Goal: Check status: Check status

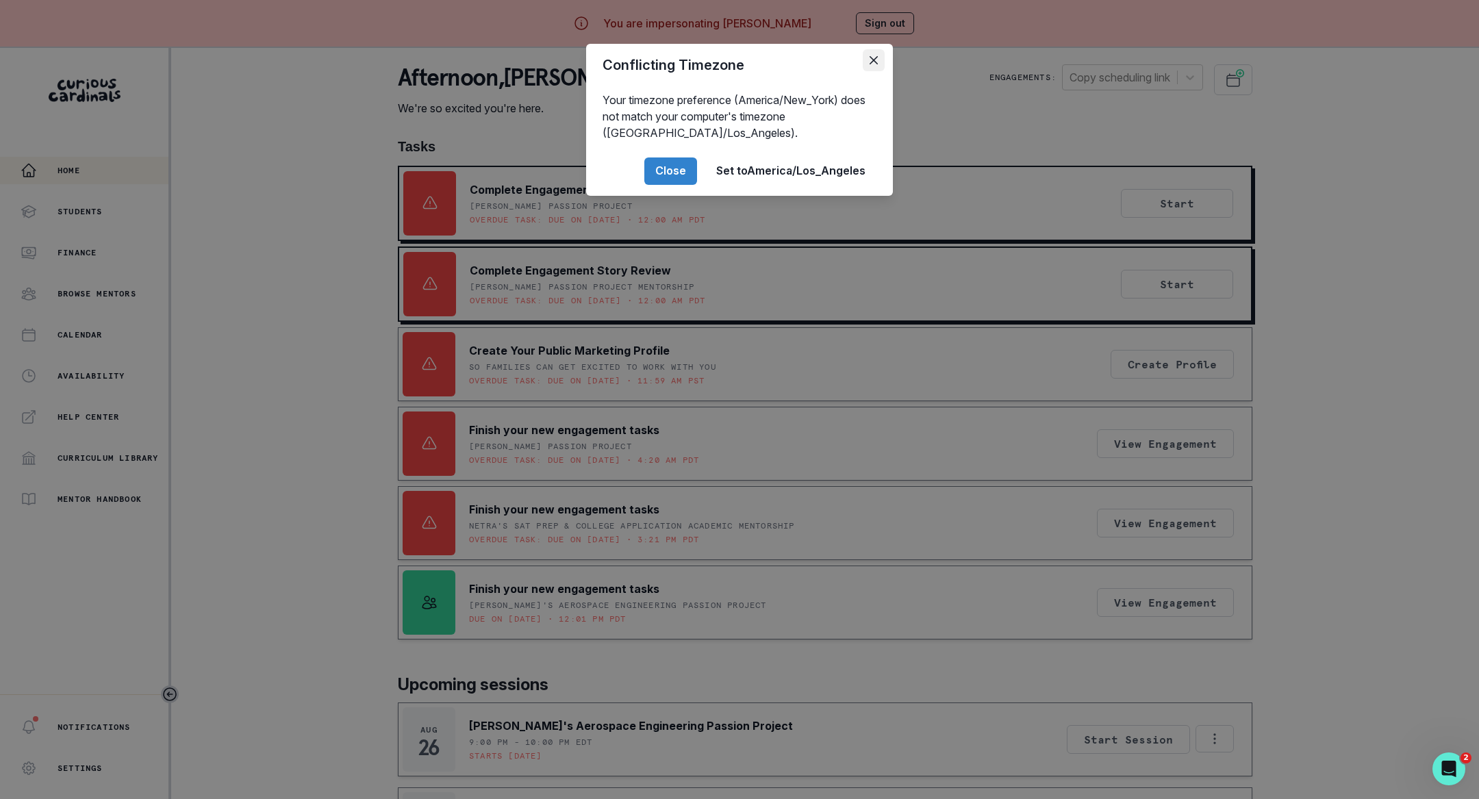
click at [867, 66] on button "Close" at bounding box center [874, 60] width 22 height 22
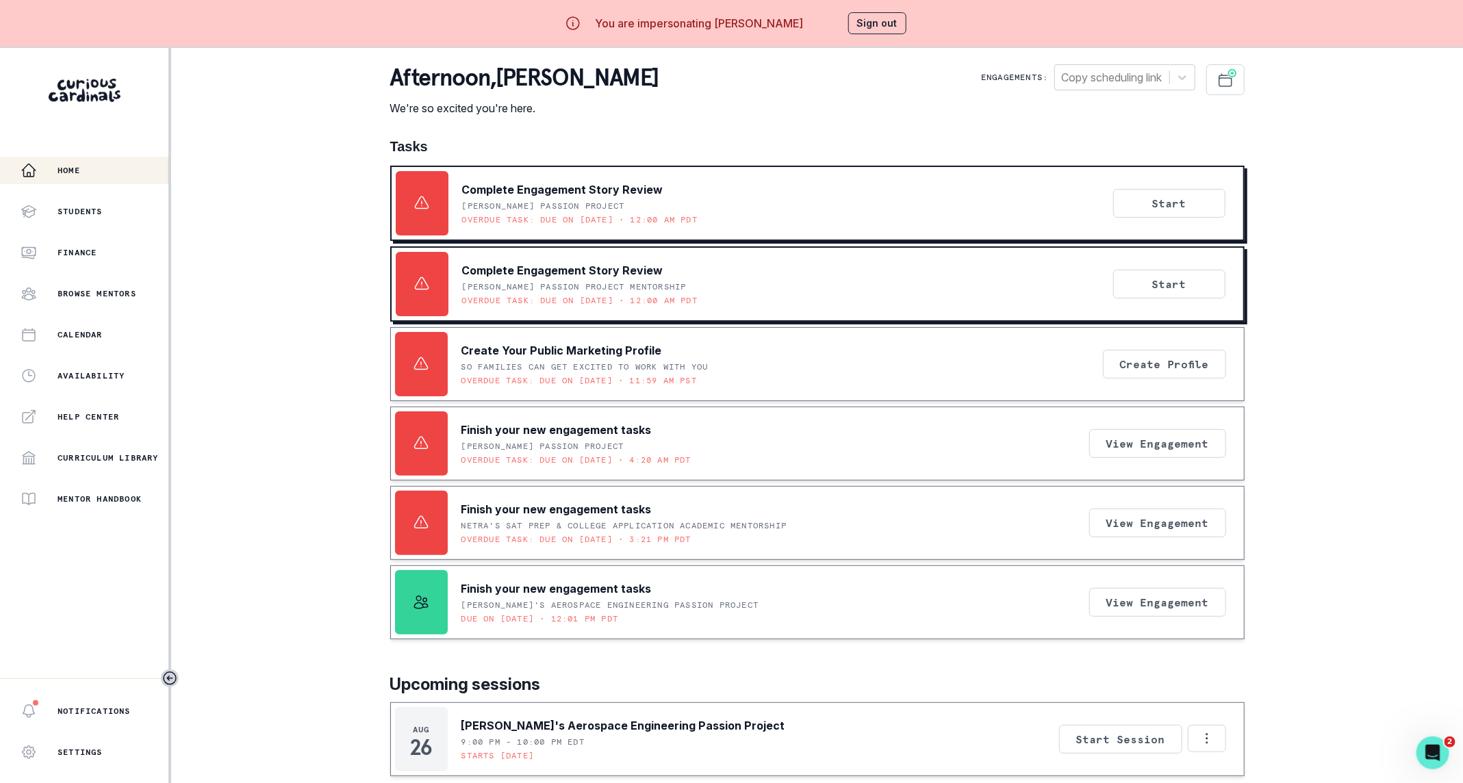
scroll to position [355, 0]
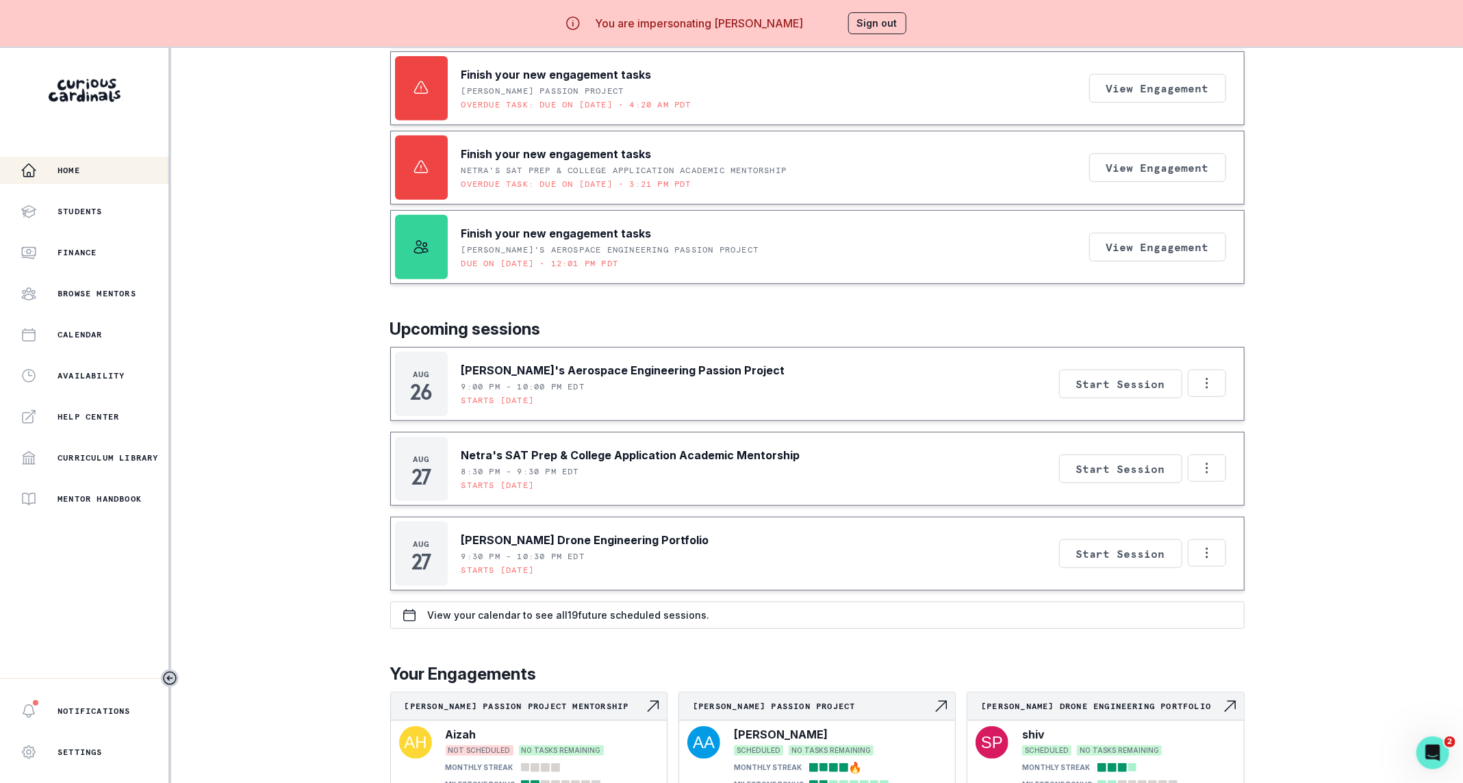
click at [552, 533] on p "[PERSON_NAME] Drone Engineering Portfolio" at bounding box center [586, 540] width 248 height 16
click at [1202, 549] on icon "Options" at bounding box center [1207, 553] width 15 height 15
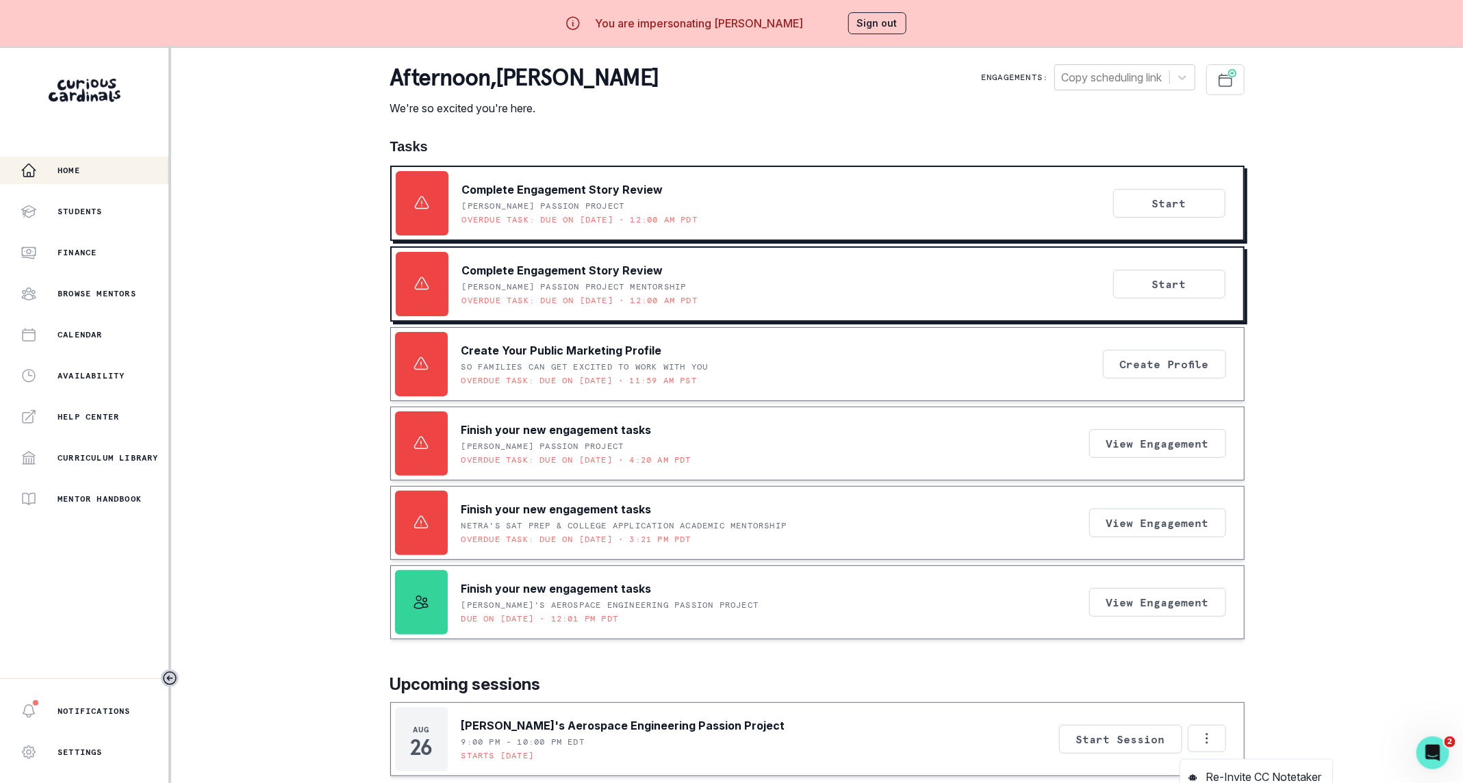
click at [986, 77] on p "Engagements:" at bounding box center [1014, 77] width 67 height 11
click at [98, 218] on div "Students" at bounding box center [95, 211] width 148 height 16
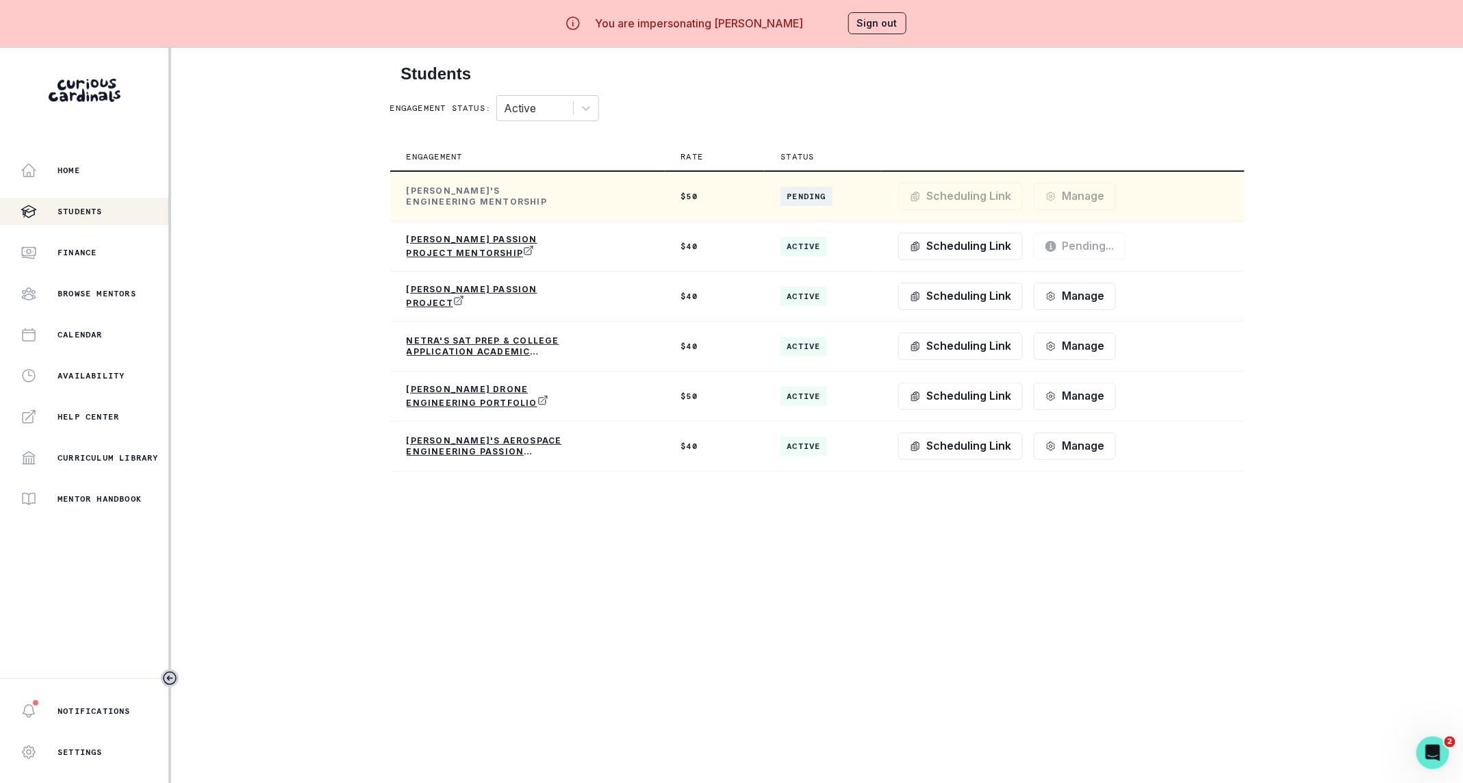
click at [801, 190] on span "Pending" at bounding box center [806, 196] width 51 height 19
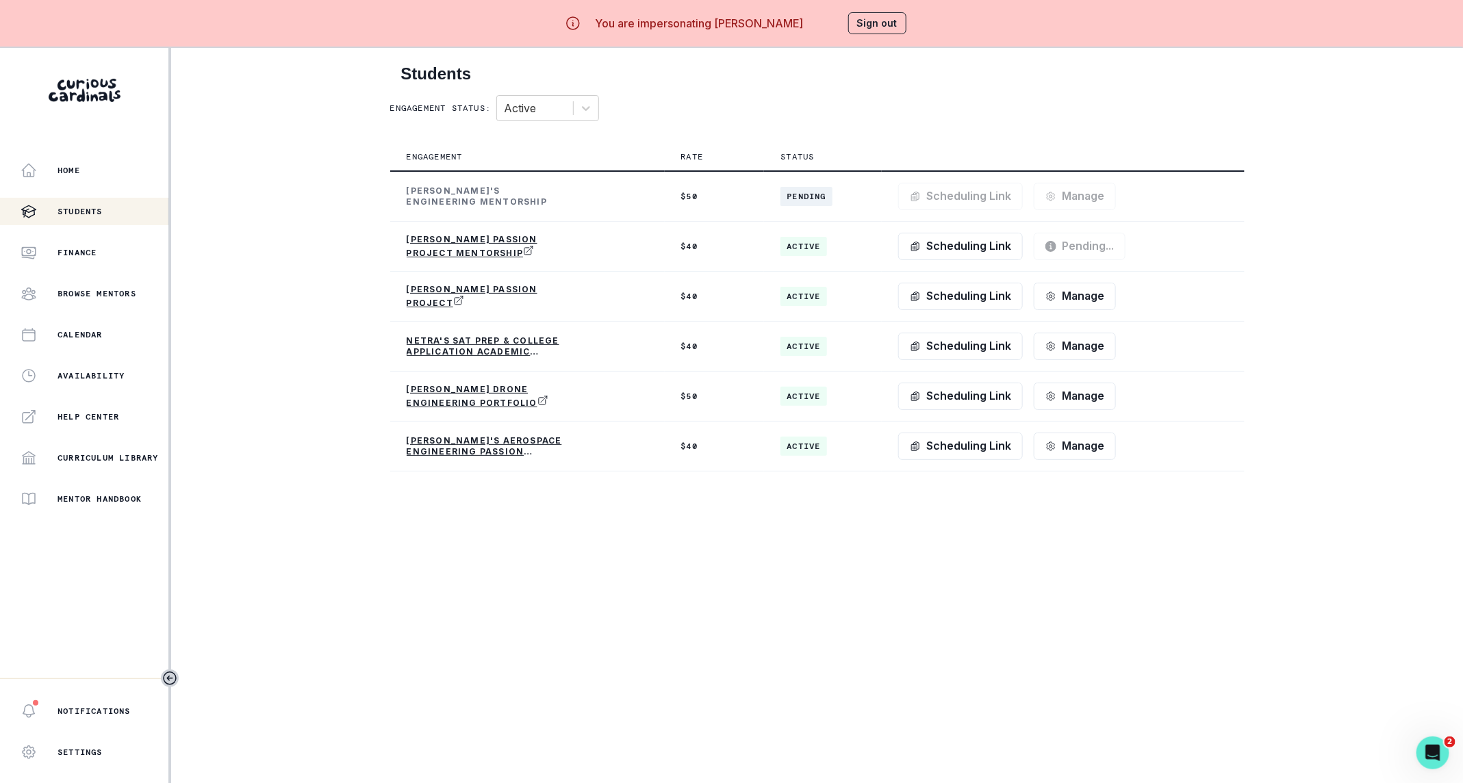
click at [616, 108] on div "Engagement status: Active" at bounding box center [817, 108] width 855 height 26
click at [598, 110] on div at bounding box center [586, 108] width 25 height 25
click at [570, 170] on div "Complete" at bounding box center [547, 170] width 103 height 27
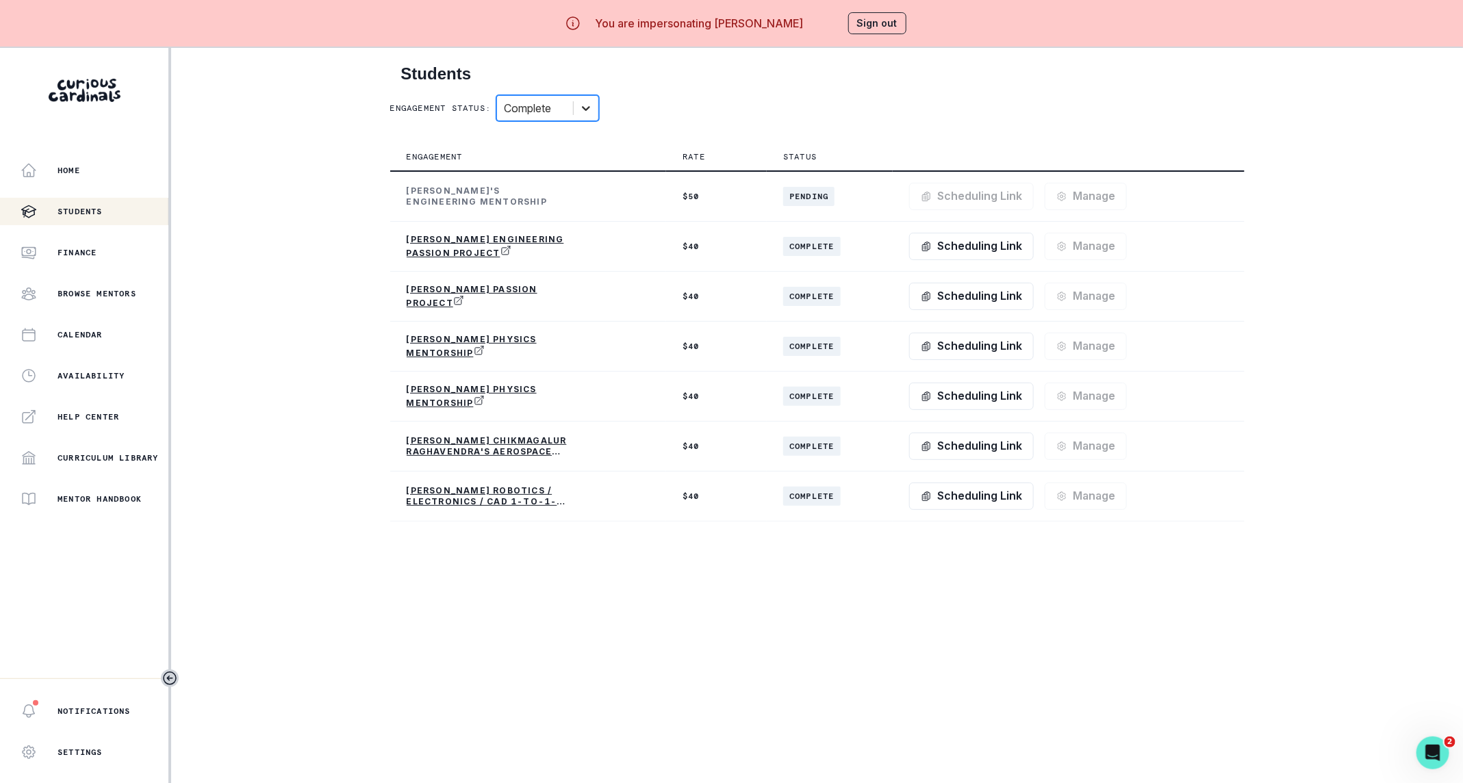
click at [592, 114] on div at bounding box center [586, 108] width 25 height 25
click at [579, 142] on div "Active" at bounding box center [547, 142] width 103 height 27
